Goal: Find specific page/section: Find specific page/section

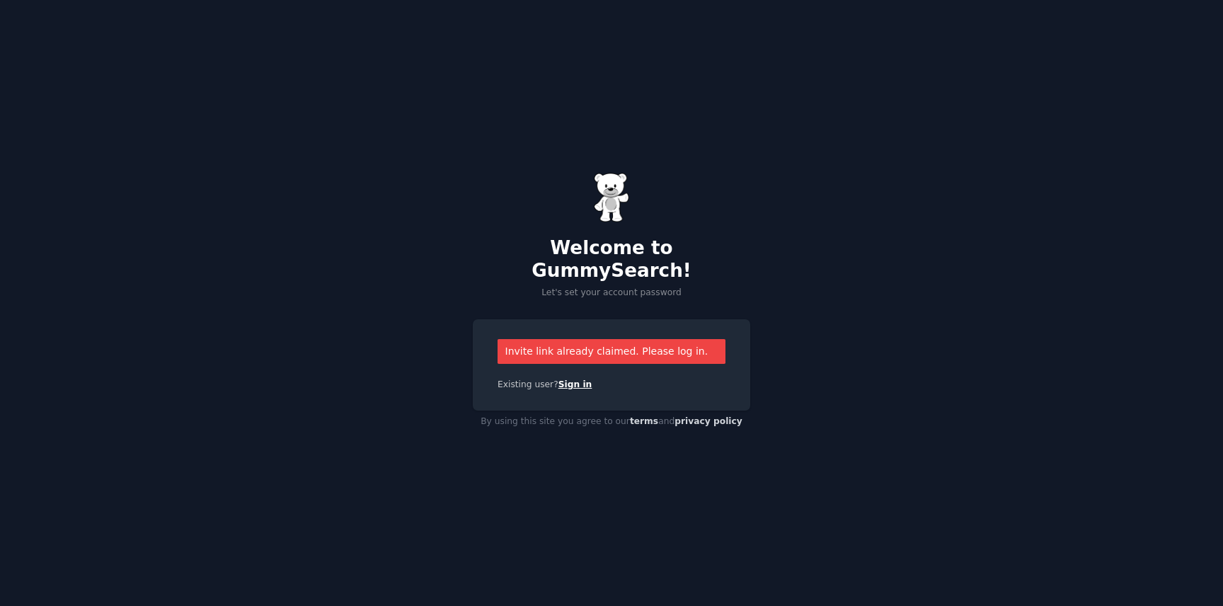
click at [577, 379] on link "Sign in" at bounding box center [575, 384] width 34 height 10
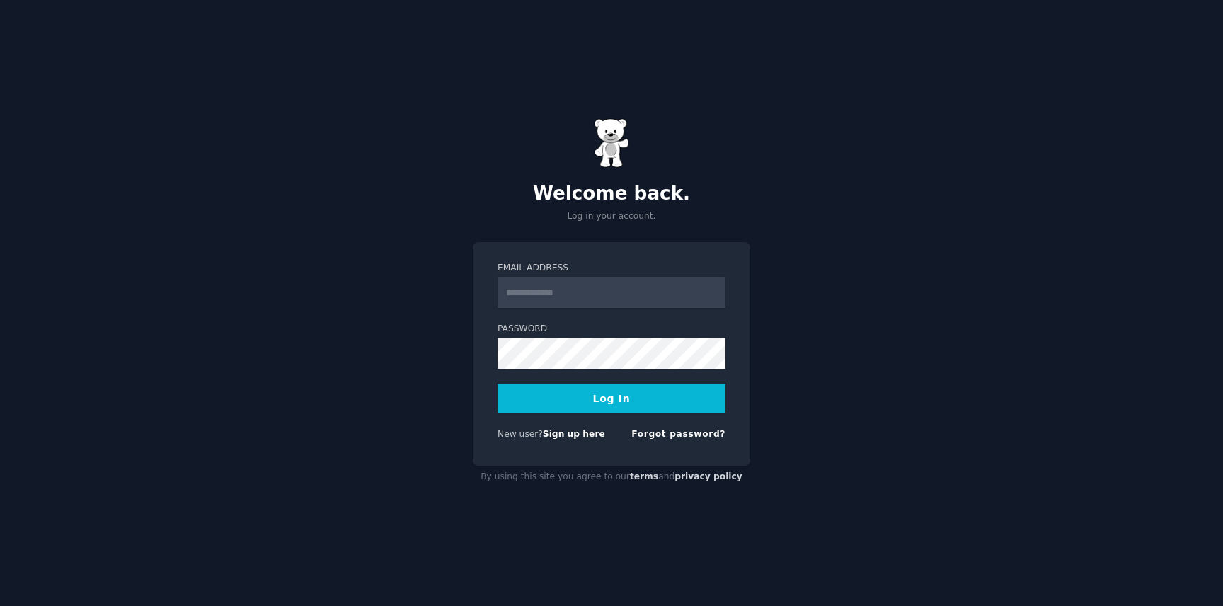
click at [567, 285] on input "Email Address" at bounding box center [611, 292] width 228 height 31
type input "**********"
click at [581, 405] on button "Log In" at bounding box center [611, 399] width 228 height 30
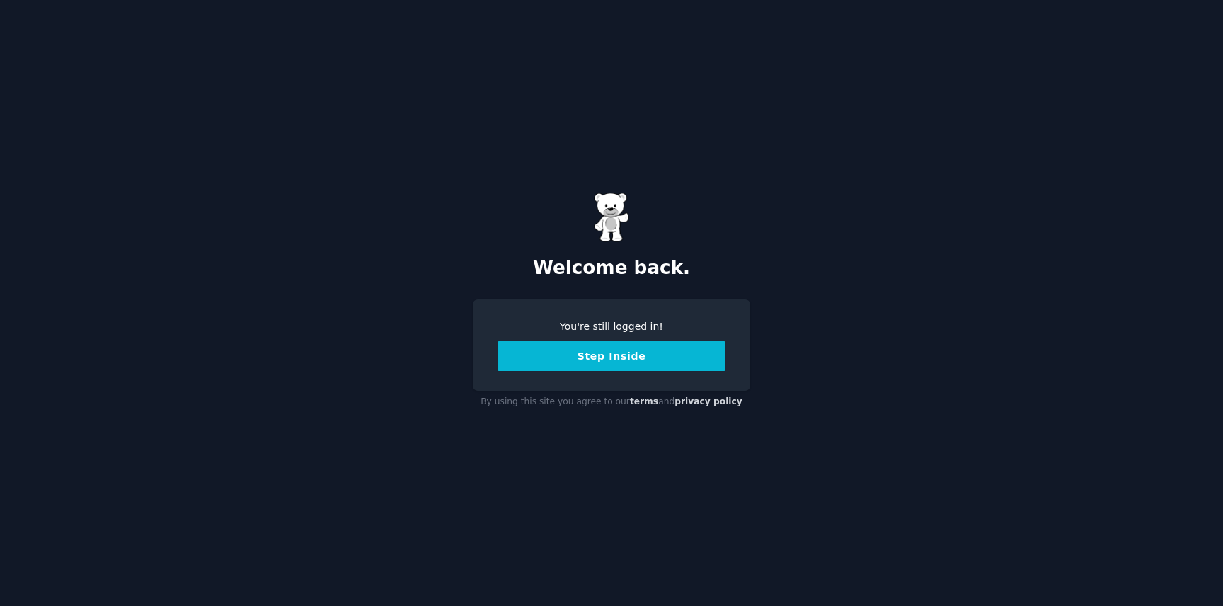
click at [619, 355] on button "Step Inside" at bounding box center [611, 356] width 228 height 30
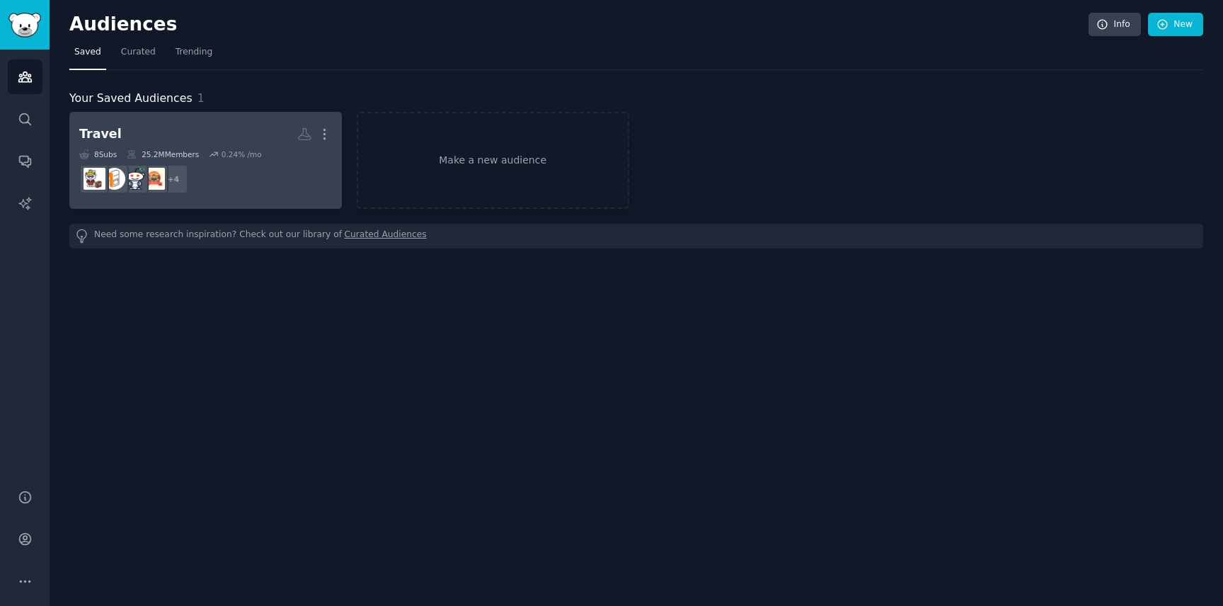
click at [218, 152] on icon at bounding box center [214, 154] width 8 height 4
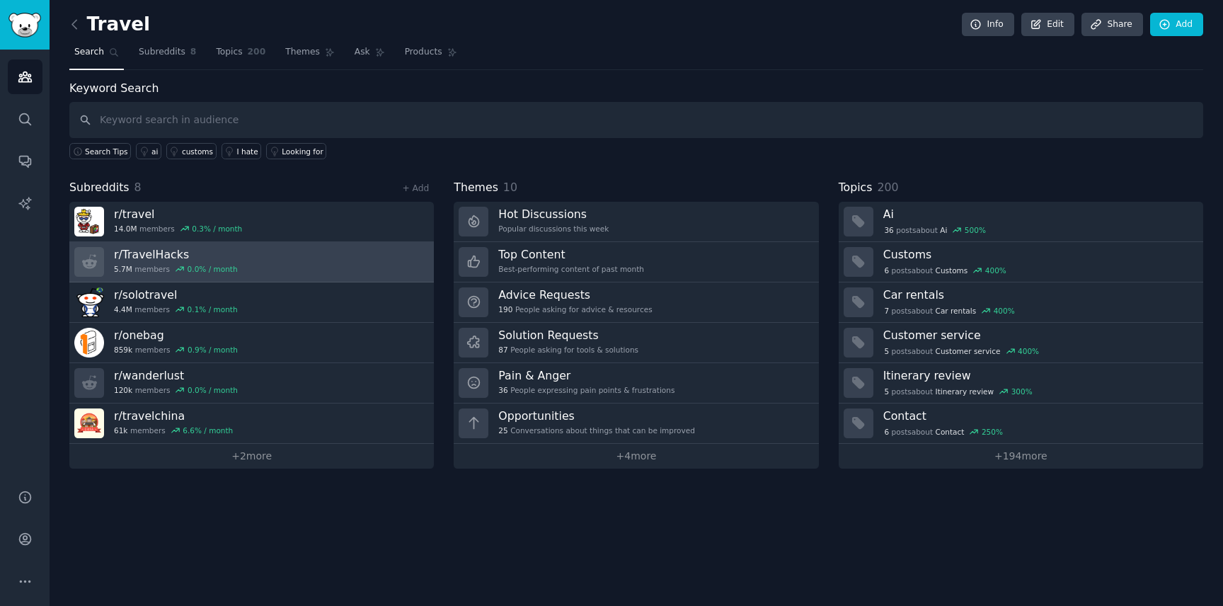
click at [166, 257] on h3 "r/ TravelHacks" at bounding box center [176, 254] width 124 height 15
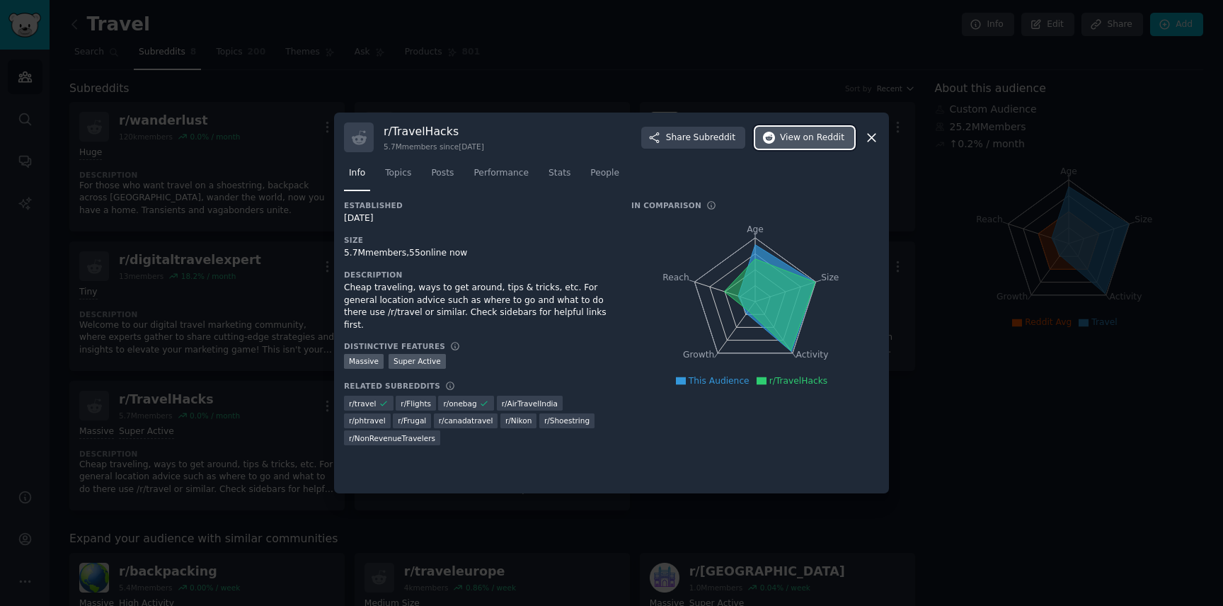
click at [789, 141] on span "View on Reddit" at bounding box center [812, 138] width 64 height 13
